Goal: Task Accomplishment & Management: Use online tool/utility

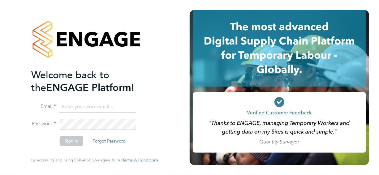
type input "[EMAIL_ADDRESS][PERSON_NAME][DOMAIN_NAME]"
click at [73, 143] on button "Sign In" at bounding box center [72, 141] width 24 height 10
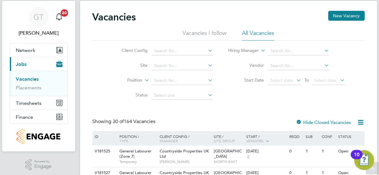
scroll to position [38, 0]
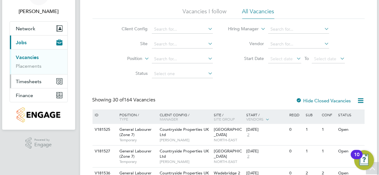
click at [33, 79] on span "Timesheets" at bounding box center [29, 82] width 26 height 6
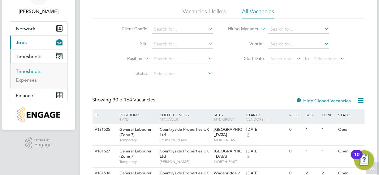
click at [34, 70] on link "Timesheets" at bounding box center [29, 71] width 26 height 6
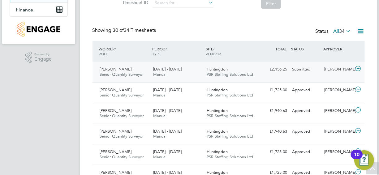
click at [302, 69] on div "Submitted" at bounding box center [306, 69] width 32 height 10
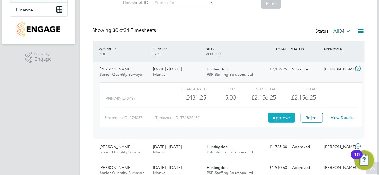
click at [278, 118] on button "Approve" at bounding box center [281, 118] width 27 height 10
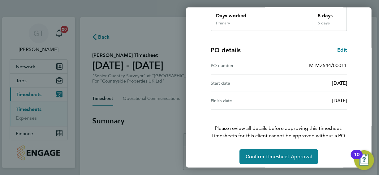
scroll to position [121, 0]
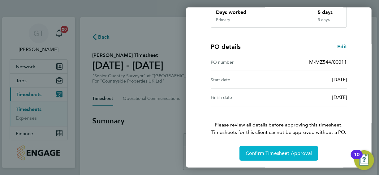
click at [270, 151] on span "Confirm Timesheet Approval" at bounding box center [279, 153] width 66 height 6
